Goal: Information Seeking & Learning: Learn about a topic

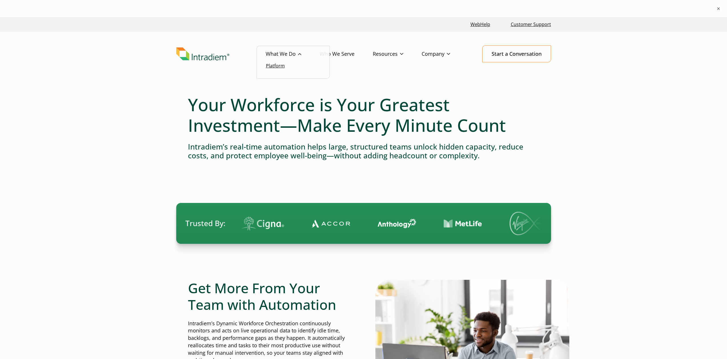
click at [278, 65] on link "Platform" at bounding box center [275, 66] width 19 height 6
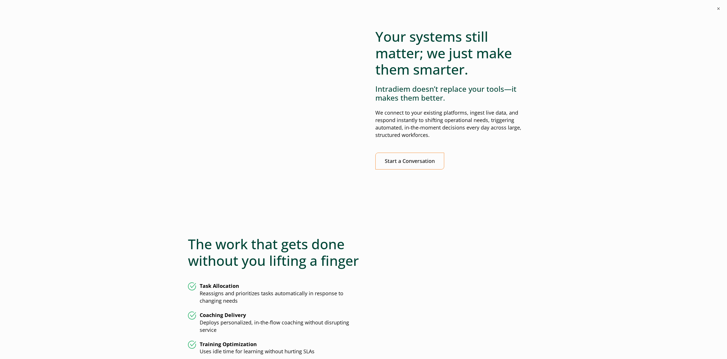
scroll to position [1257, 0]
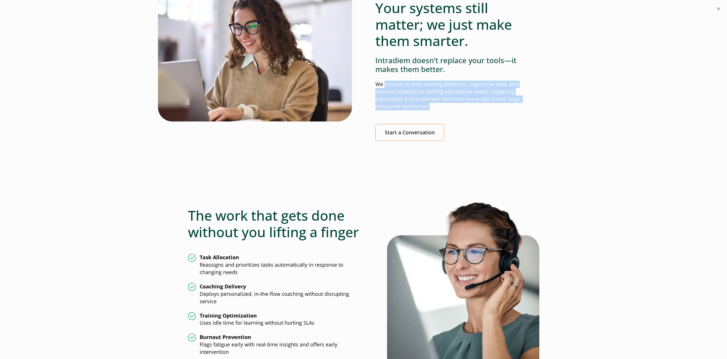
drag, startPoint x: 525, startPoint y: 100, endPoint x: 385, endPoint y: 85, distance: 141.1
click at [385, 85] on p "We connect to your existing platforms, ingest live data, and respond instantly …" at bounding box center [457, 96] width 164 height 30
copy p "connect to your existing platforms, ingest live data, and respond instantly to …"
